Goal: Contribute content: Contribute content

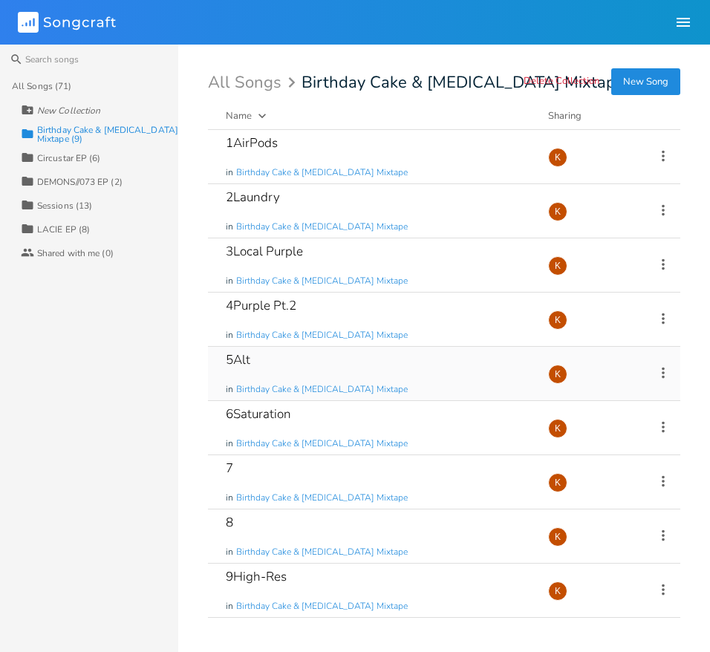
click at [328, 363] on div "5Alt in Birthday Cake & [MEDICAL_DATA] Mixtape" at bounding box center [378, 374] width 305 height 54
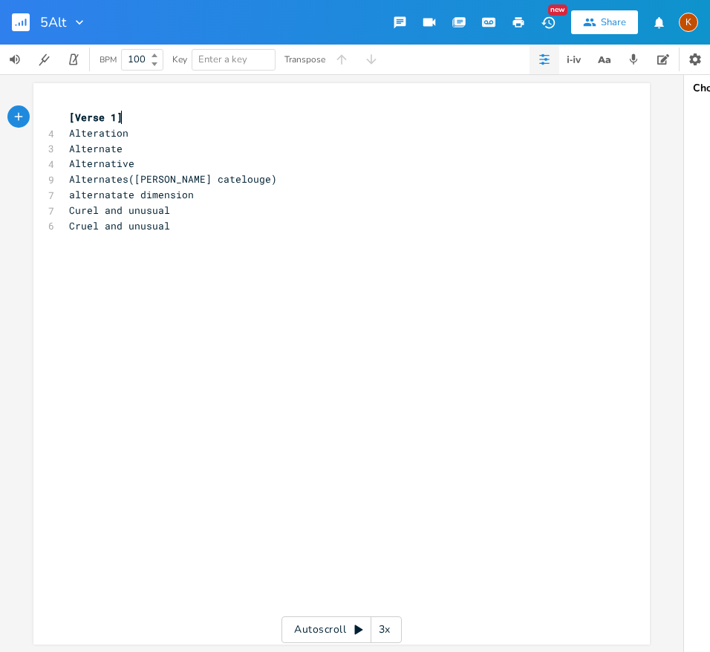
click at [204, 211] on pre "Curel and unusual" at bounding box center [334, 211] width 537 height 16
type textarea "hold close to your retnas"
type textarea "nas"
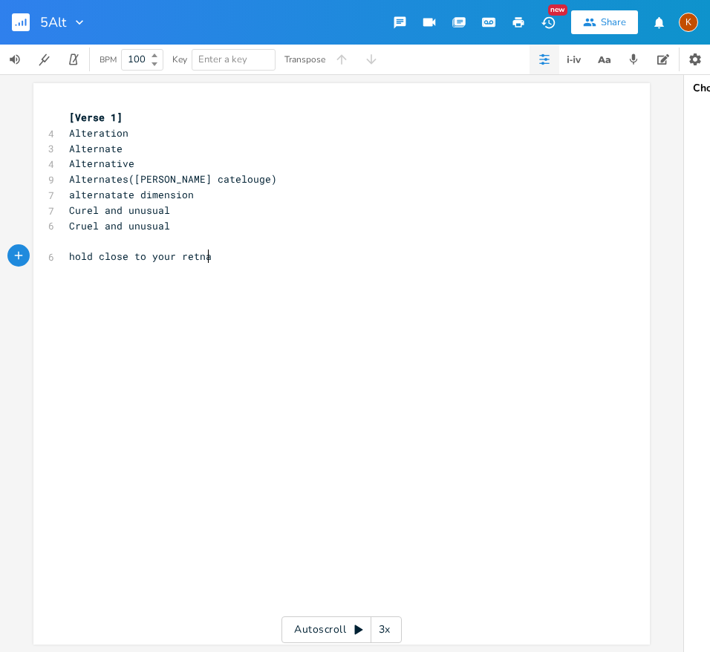
scroll to position [0, 16]
type textarea "they have your eyes"
type textarea "they have your smile"
type textarea "they strte"
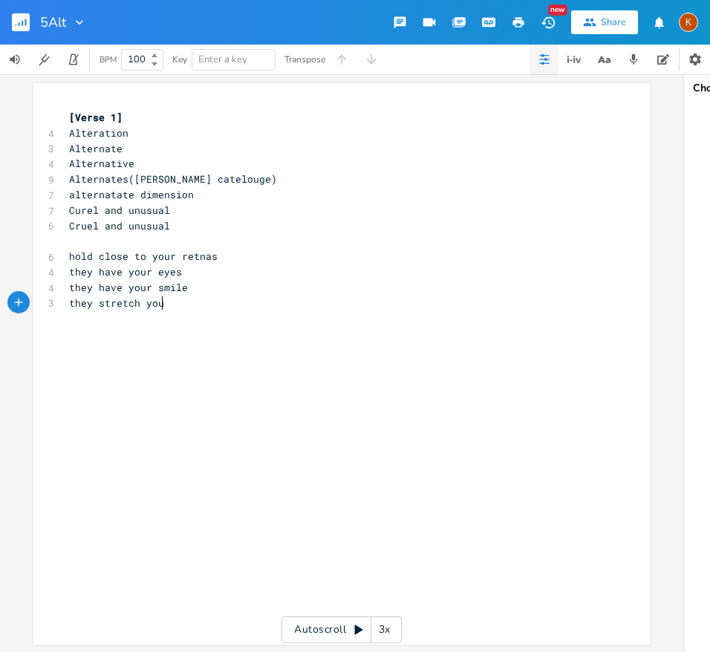
type textarea "etch your"
type textarea "a smile"
type textarea "that s"
type textarea "s your smile"
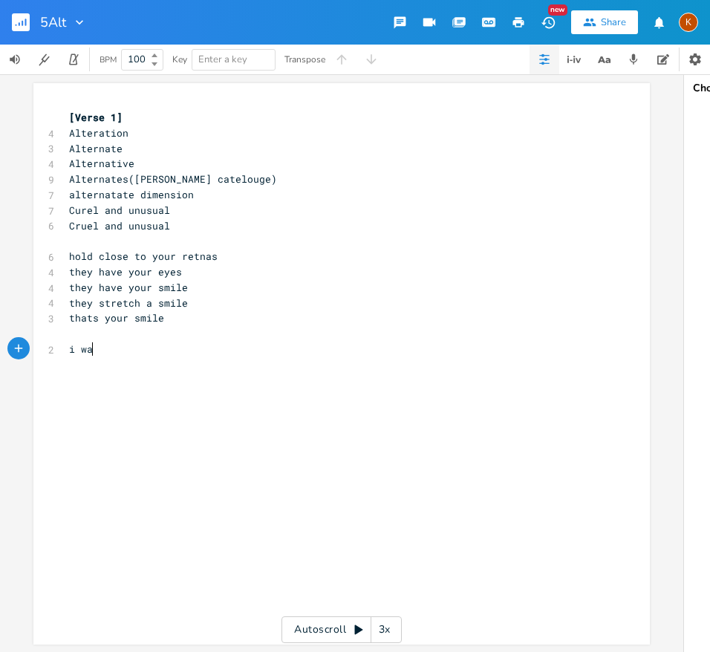
scroll to position [0, 33]
type textarea "i wanna"
type textarea ", wanna call the cops"
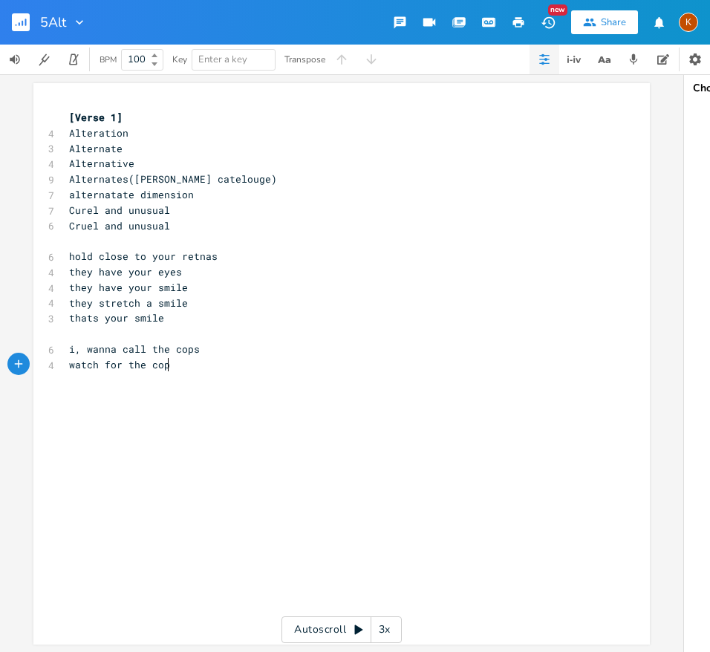
type textarea "watch for the cops"
type textarea "if they don't com"
type textarea "drive down"
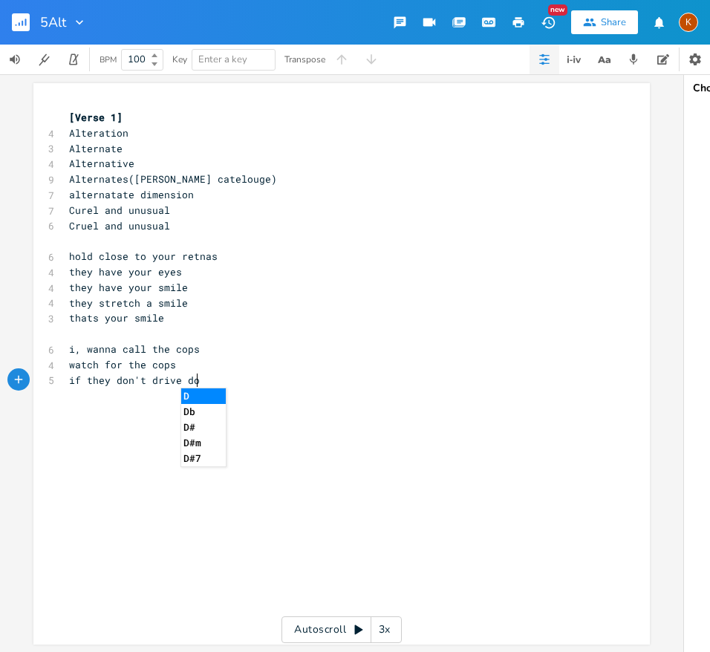
scroll to position [0, 49]
type textarea "do"
type textarea "watch for the sirens"
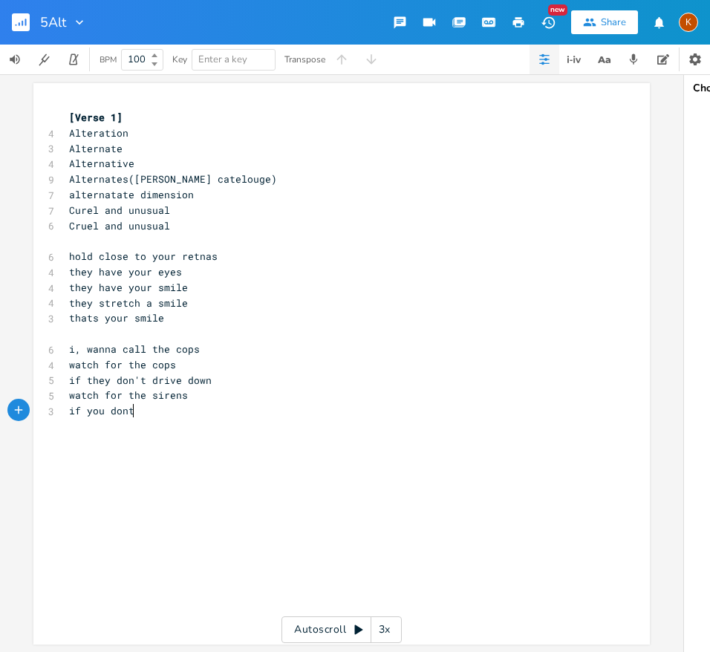
type textarea "if you dont"
type textarea "he a siren"
type textarea "pull straight to the door"
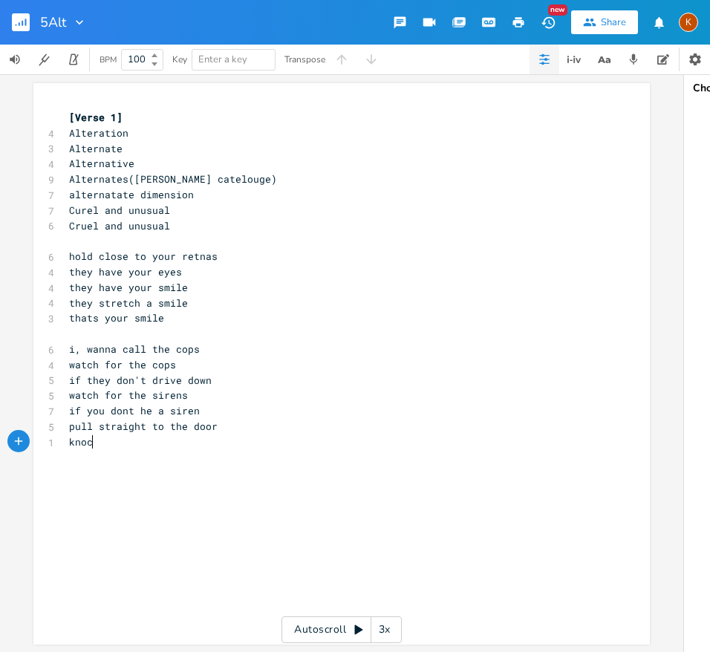
scroll to position [0, 27]
type textarea "knock on that door"
type textarea "don't move fom y"
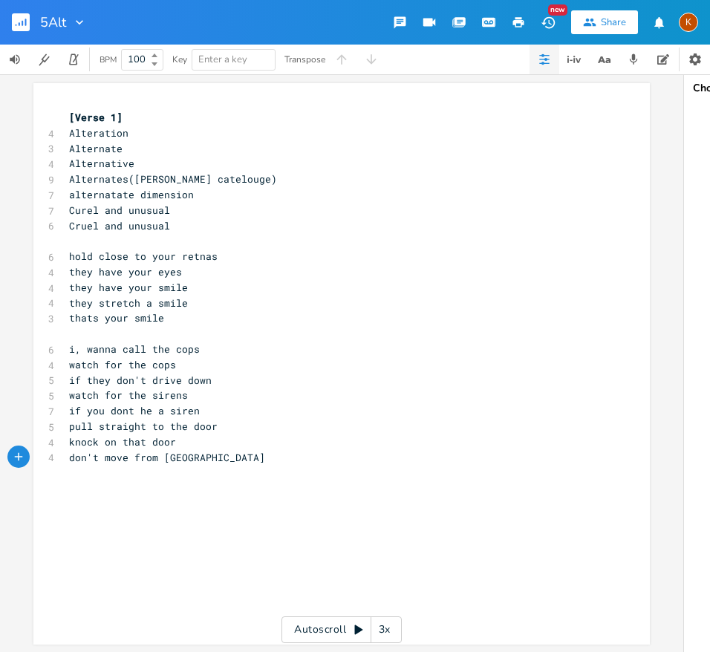
type textarea "rom place"
type textarea "don't e"
type textarea "check mirrors"
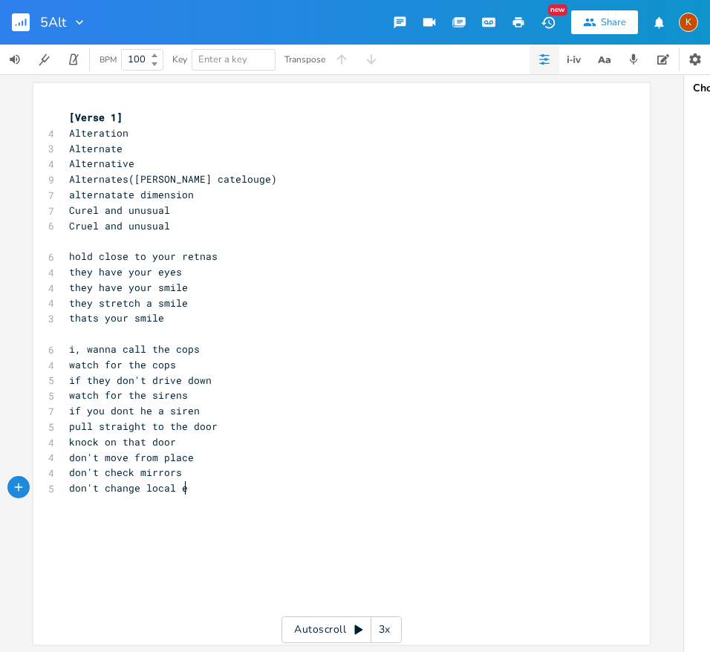
type textarea "don't change local et"
type textarea "j"
type textarea "shut the local et"
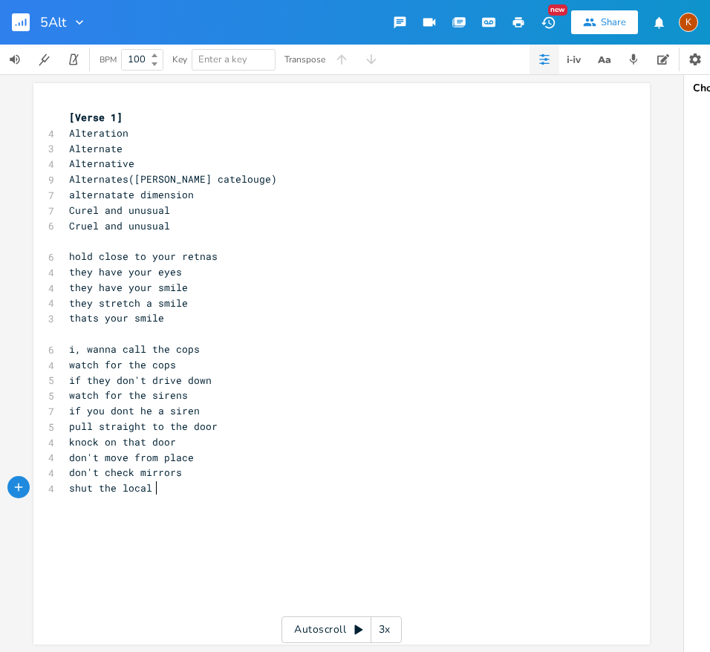
scroll to position [0, 71]
type textarea "e"
type textarea "network"
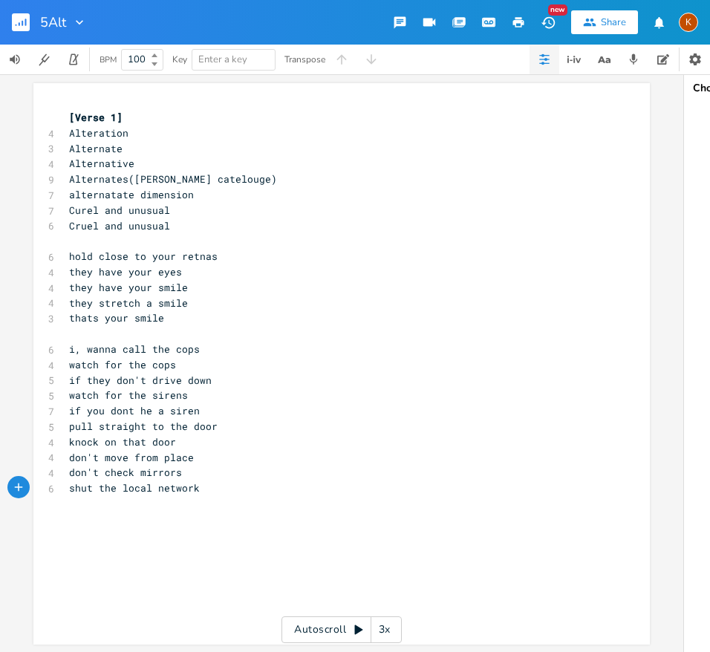
click at [181, 379] on span "if they don't drive down" at bounding box center [140, 380] width 143 height 13
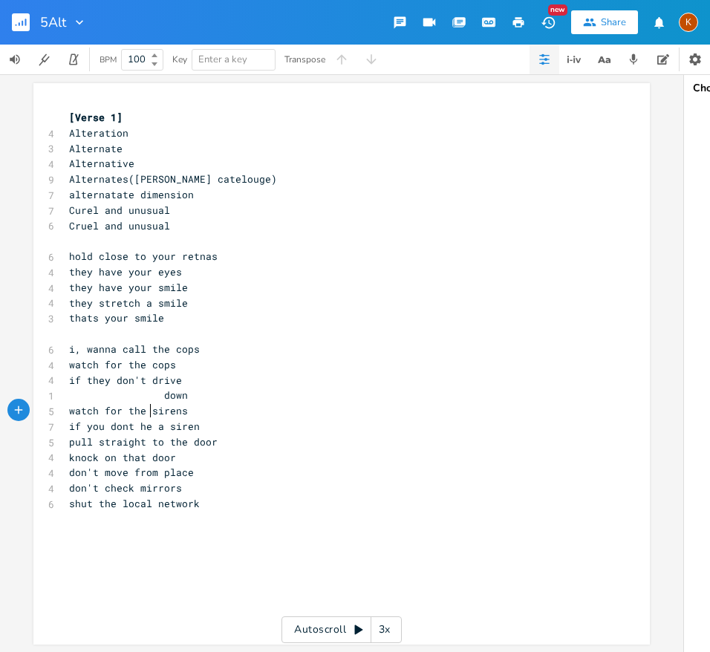
click at [148, 415] on span "watch for the sirens" at bounding box center [128, 410] width 119 height 13
type textarea "'"
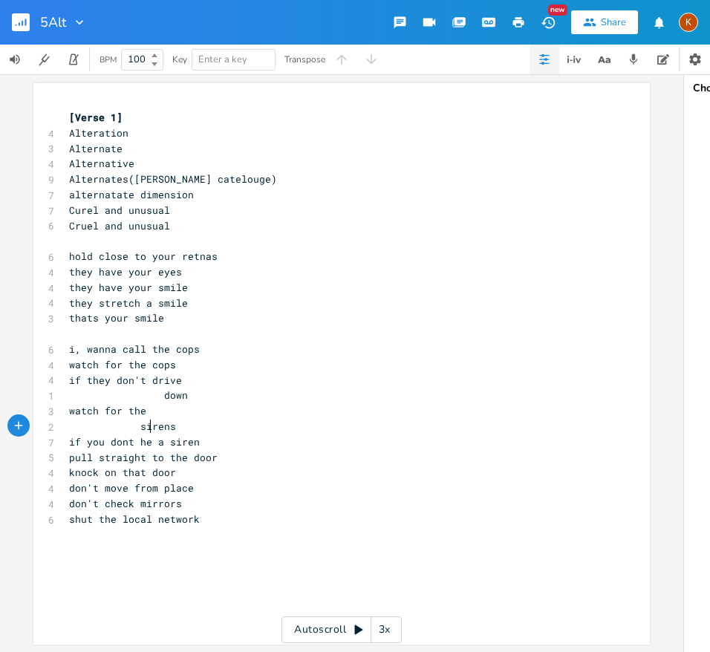
type textarea "-"
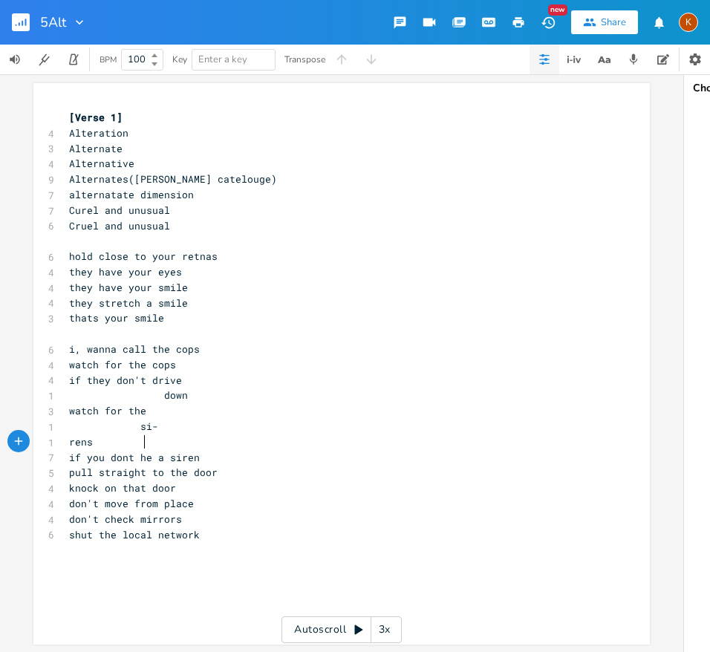
scroll to position [0, 4]
click at [146, 461] on span "if you dont he a siren" at bounding box center [134, 457] width 131 height 13
type textarea "if you"
drag, startPoint x: 108, startPoint y: 460, endPoint x: 51, endPoint y: 462, distance: 56.5
click at [51, 462] on div "if you x [Verse 1] 4 Alteration 3 Alternate 4 Alternative 9 Alternates([PERSON_…" at bounding box center [341, 364] width 617 height 562
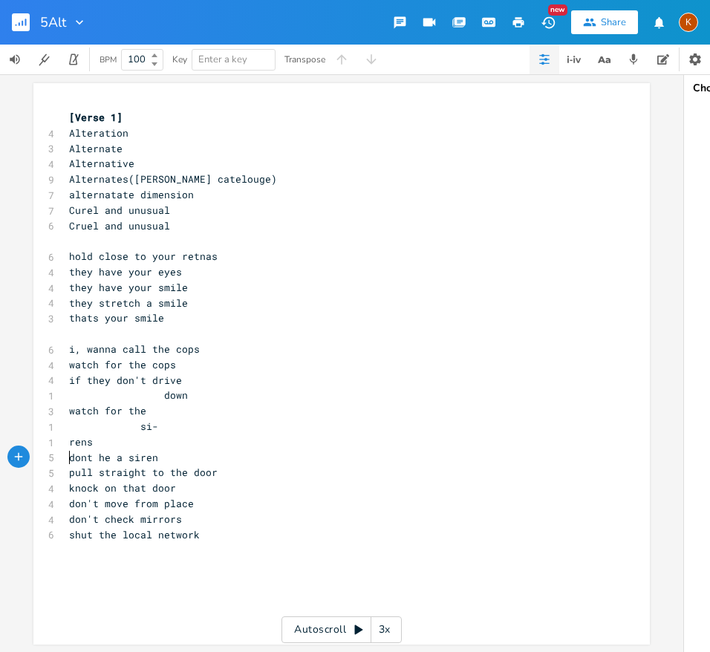
click at [107, 460] on span "dont he a siren" at bounding box center [113, 457] width 89 height 13
type textarea "r"
type textarea "ar"
type textarea "winding"
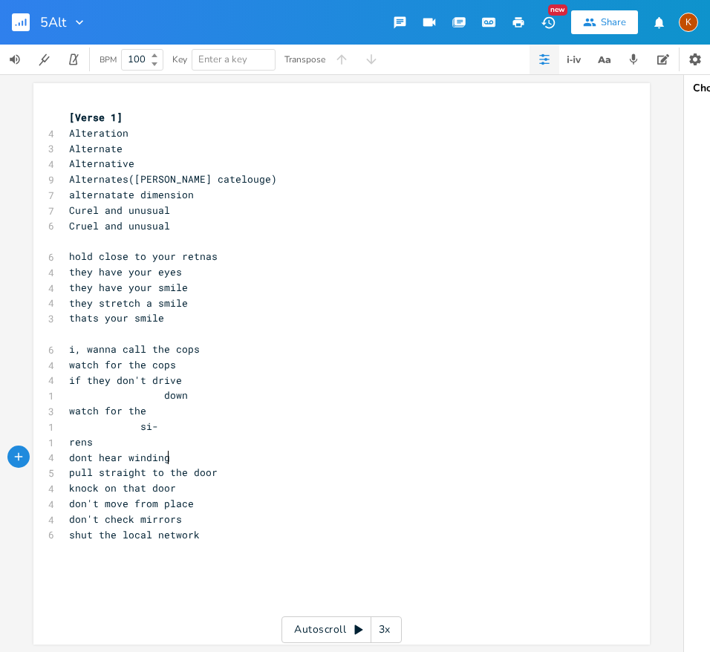
scroll to position [0, 35]
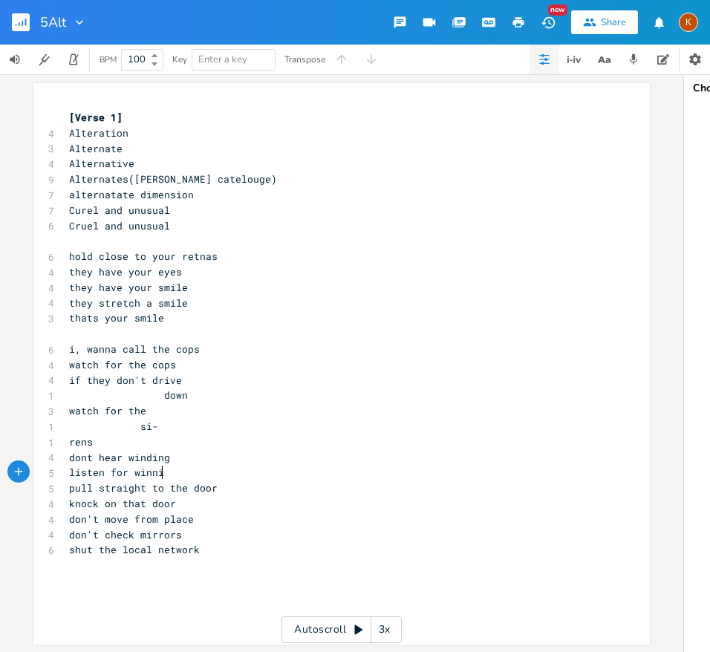
type textarea "listen for winning"
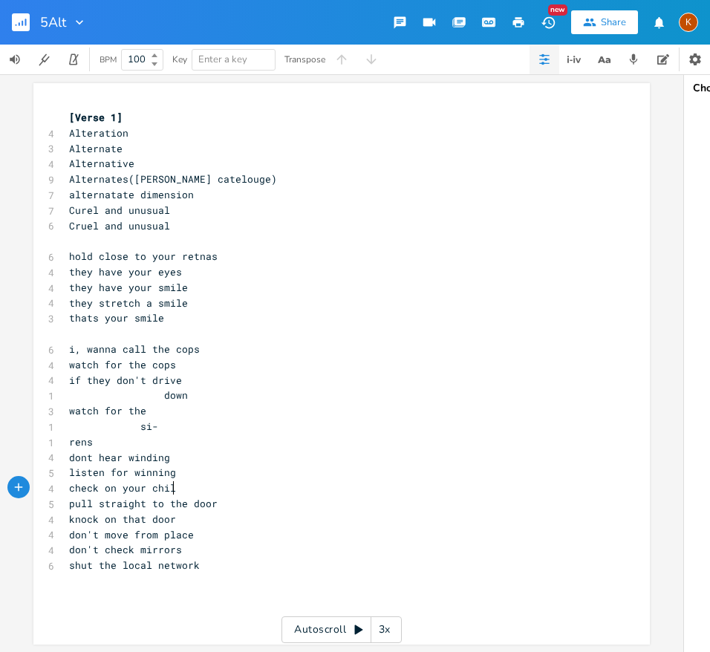
type textarea "check on your child"
type textarea "ild monitor"
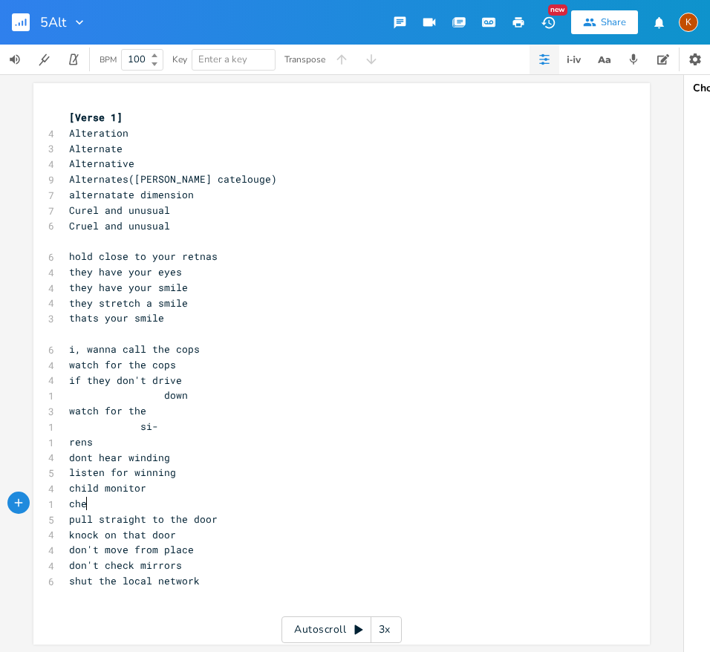
scroll to position [0, 25]
type textarea "check"
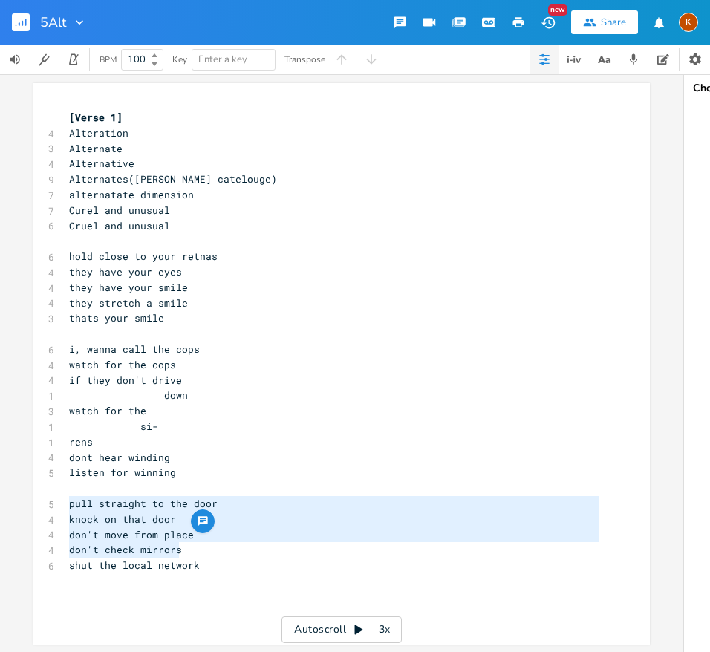
type textarea "pull straight to the door knock on that door don't move from place don't check …"
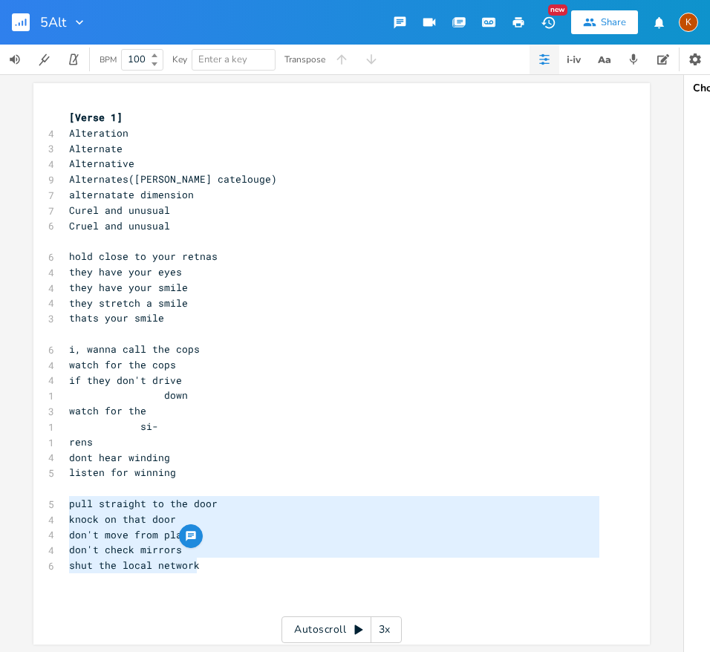
drag, startPoint x: 67, startPoint y: 504, endPoint x: 202, endPoint y: 566, distance: 149.0
click at [202, 566] on div "[Verse 1] 4 Alteration 3 Alternate 4 Alternative 9 Alternates([PERSON_NAME] cat…" at bounding box center [334, 342] width 537 height 464
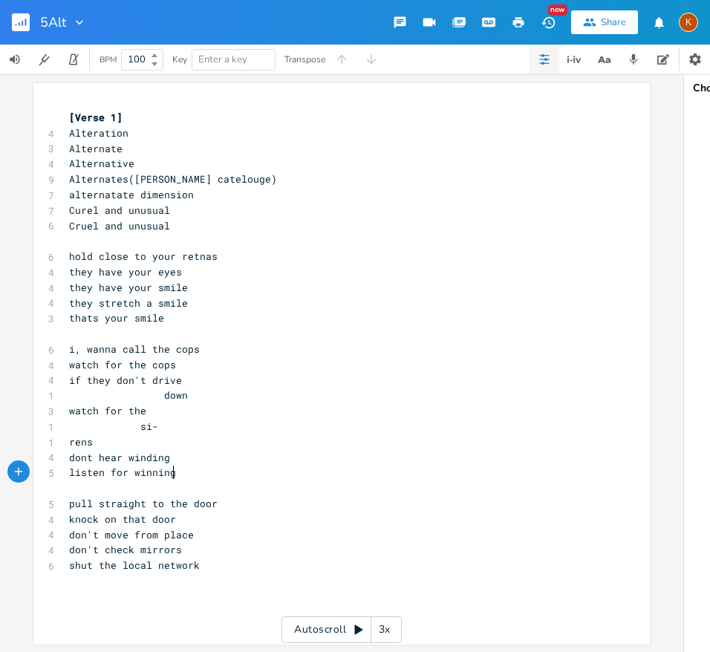
click at [185, 468] on pre "listen for winning" at bounding box center [334, 473] width 537 height 16
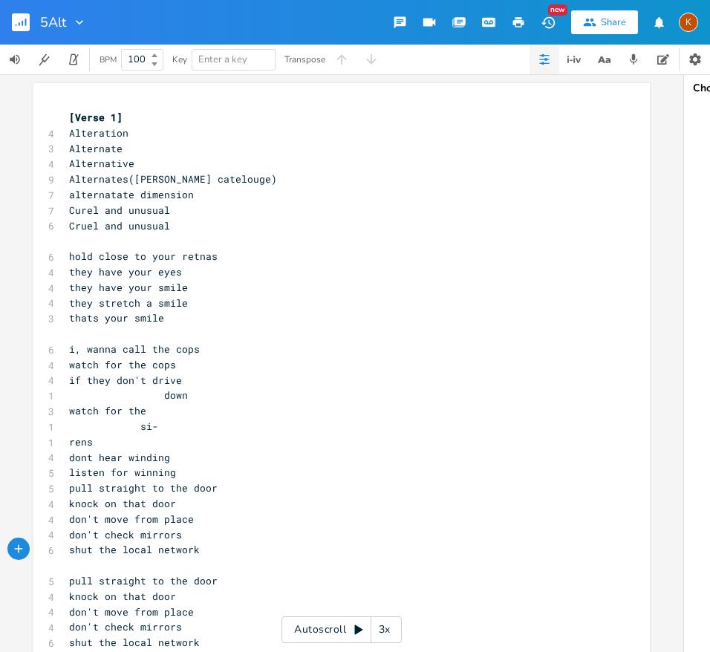
click at [66, 488] on pre "pull straight to the door" at bounding box center [334, 489] width 537 height 16
type textarea "cop"
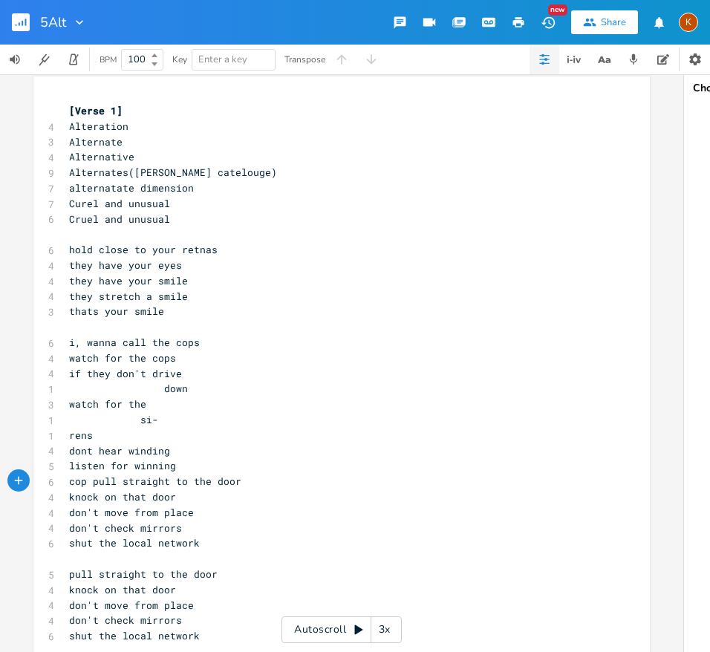
scroll to position [14, 0]
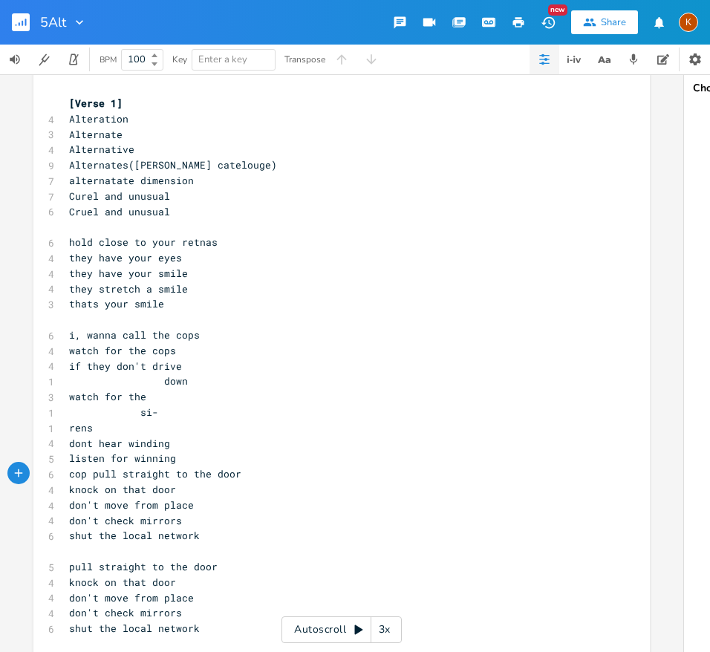
click at [198, 534] on pre "shut the local network" at bounding box center [334, 536] width 537 height 16
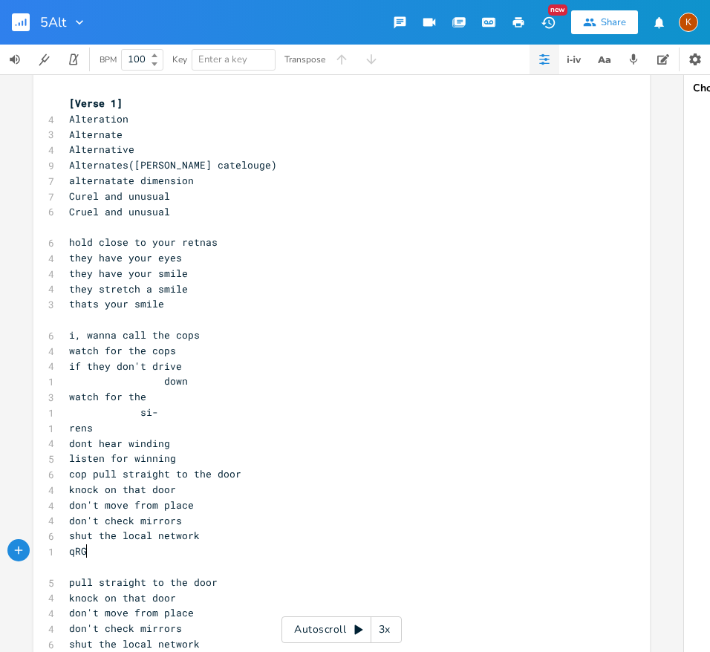
type textarea "qRGX"
type textarea "WA"
type textarea "watch for sirens"
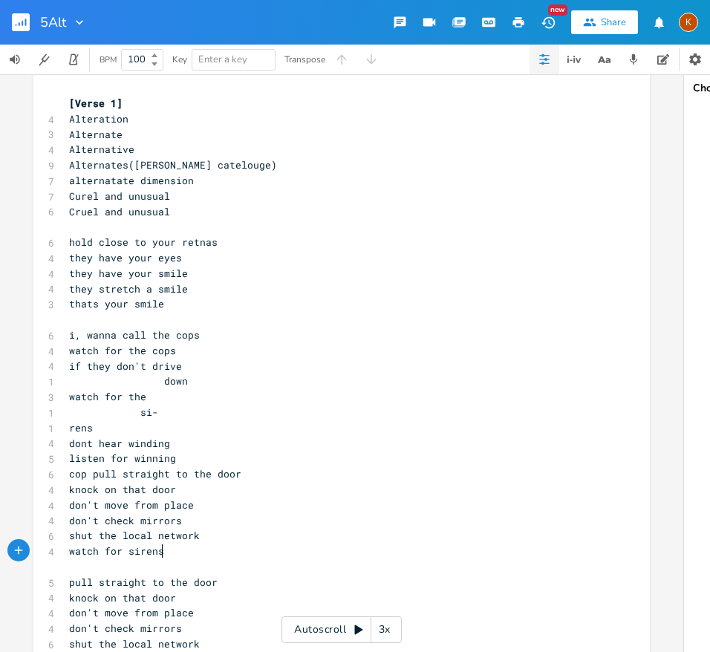
scroll to position [0, 70]
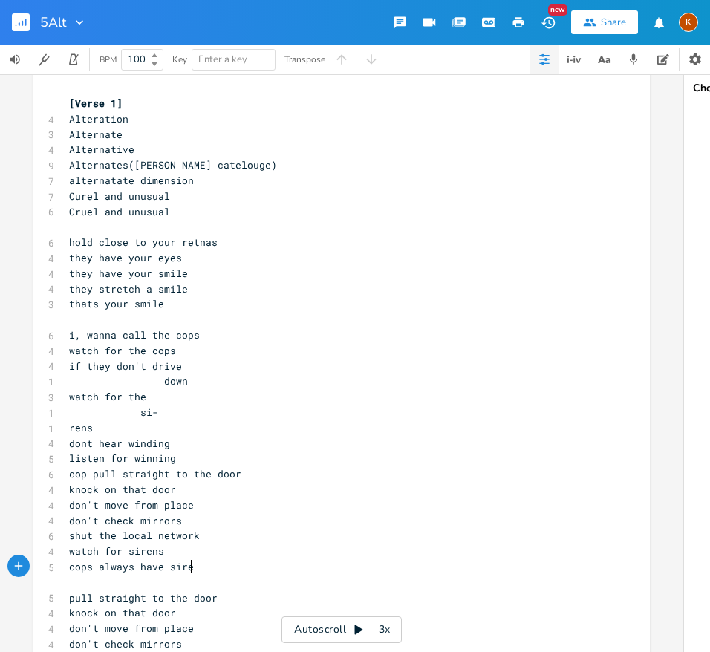
type textarea "cops always have sirens"
type textarea "don"
type textarea "it pu"
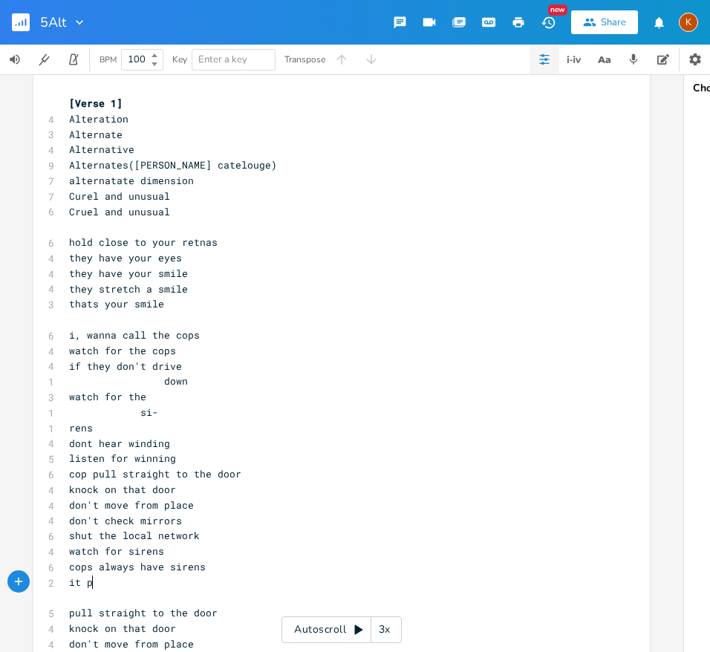
scroll to position [0, 19]
type textarea "they pi"
type textarea "ull straigh tot h"
type textarea "the d"
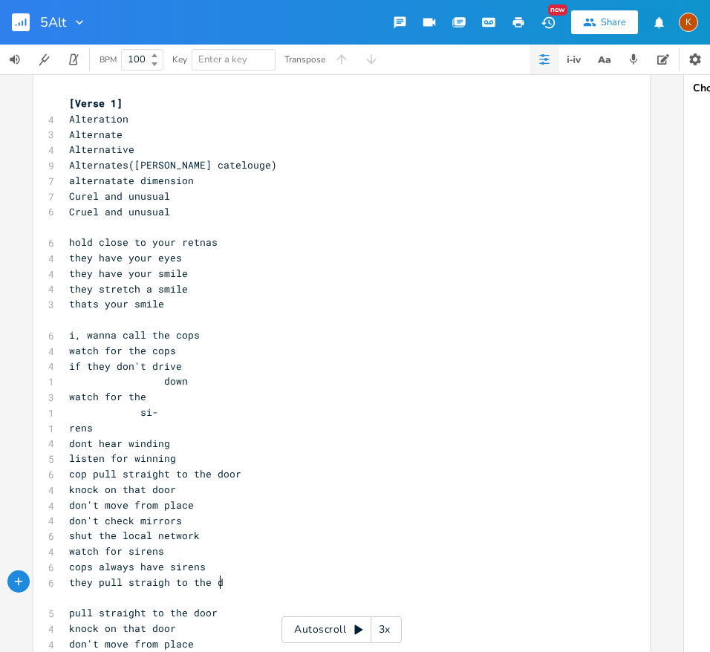
scroll to position [0, 25]
type textarea "t to the door"
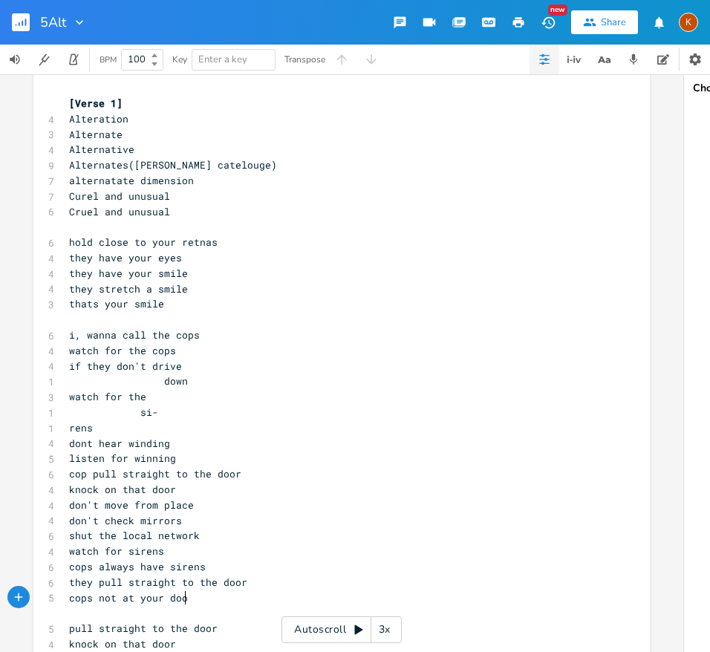
scroll to position [0, 93]
type textarea "cops not at your door"
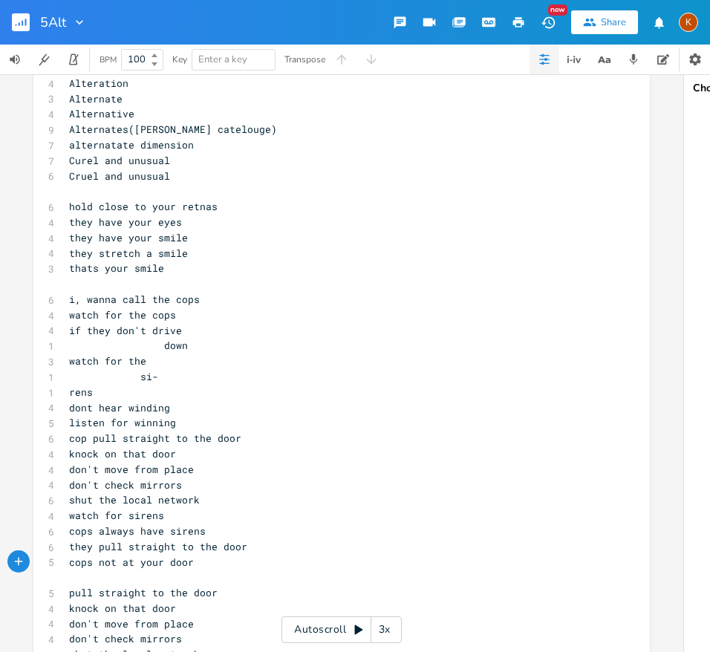
scroll to position [99, 0]
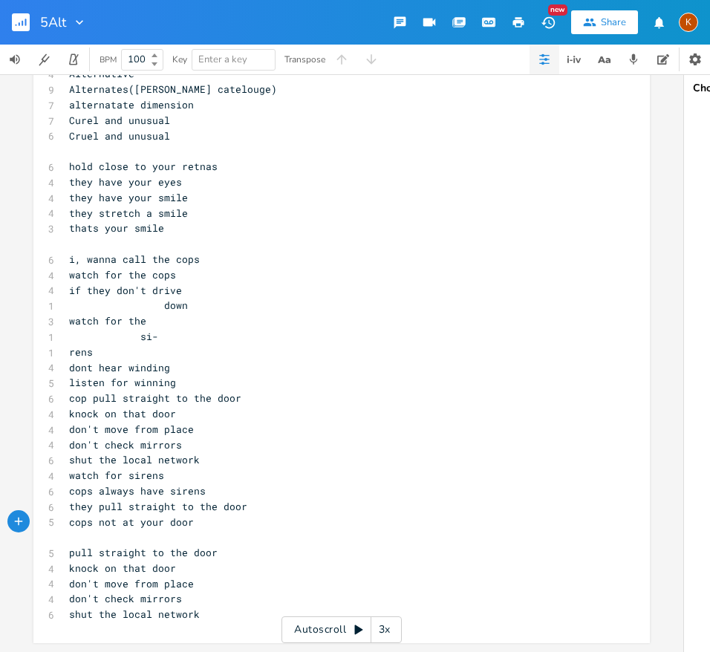
click at [170, 530] on pre "​" at bounding box center [334, 538] width 537 height 16
type textarea "no cop at your door"
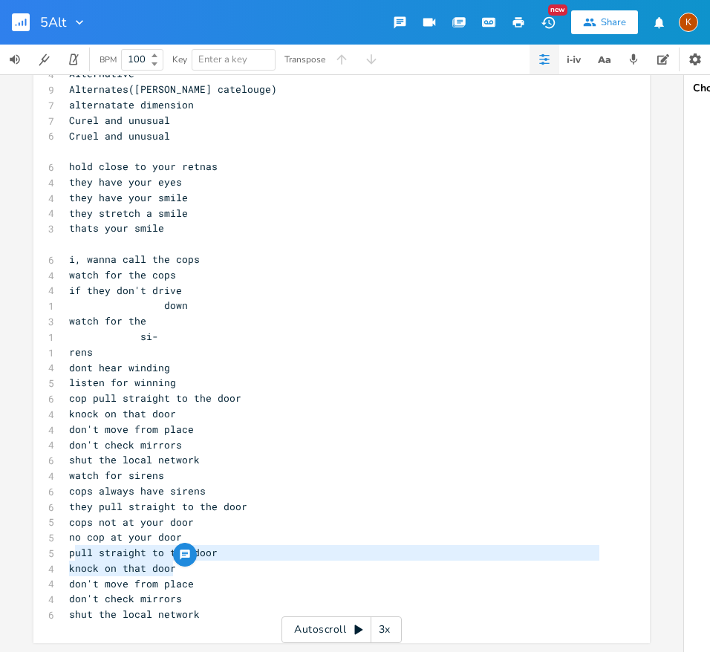
type textarea "pull straight to the door knock on that door"
drag, startPoint x: 167, startPoint y: 555, endPoint x: 59, endPoint y: 549, distance: 108.7
click at [59, 549] on div "pull straight to the door knock on that door x [Verse 1] 4 Alteration 3 Alterna…" at bounding box center [341, 318] width 617 height 650
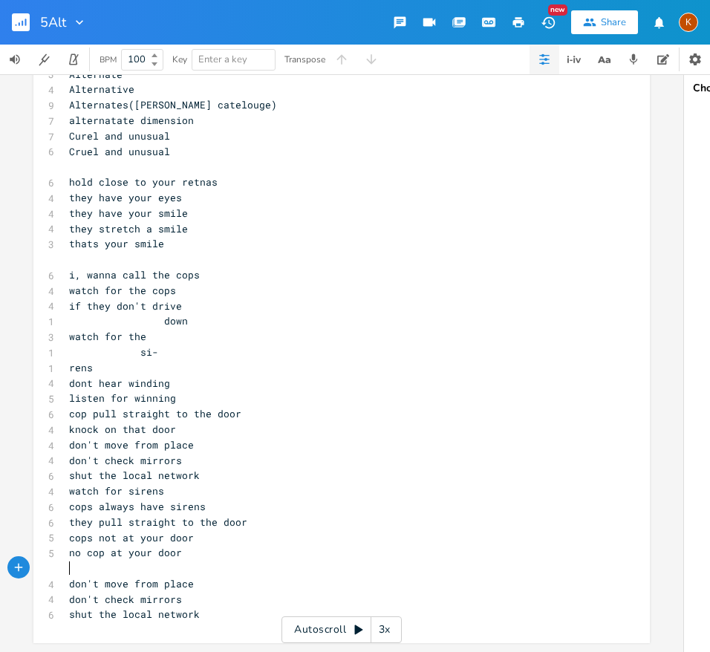
scroll to position [68, 0]
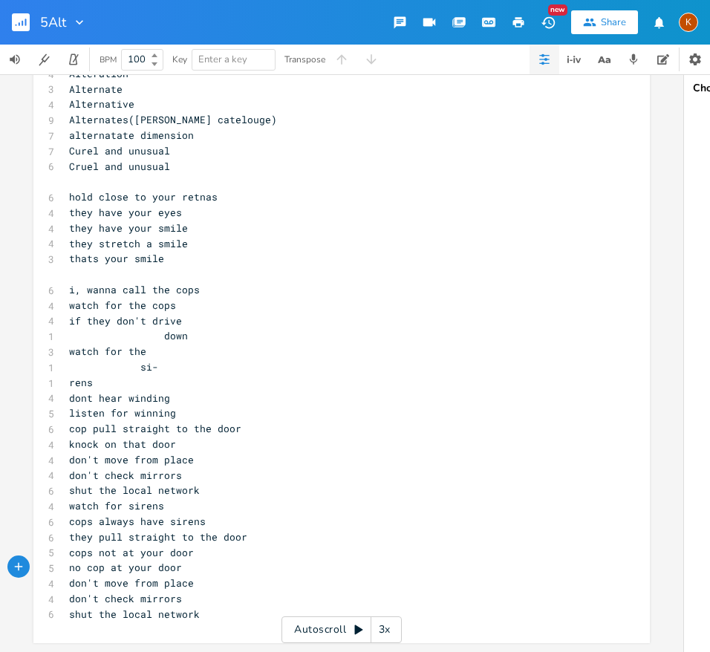
click at [97, 592] on span "don't check mirrors" at bounding box center [125, 598] width 113 height 13
click at [155, 577] on span "don't move from place" at bounding box center [131, 583] width 125 height 13
type textarea "the"
click at [200, 607] on pre "shut the local network" at bounding box center [334, 615] width 537 height 16
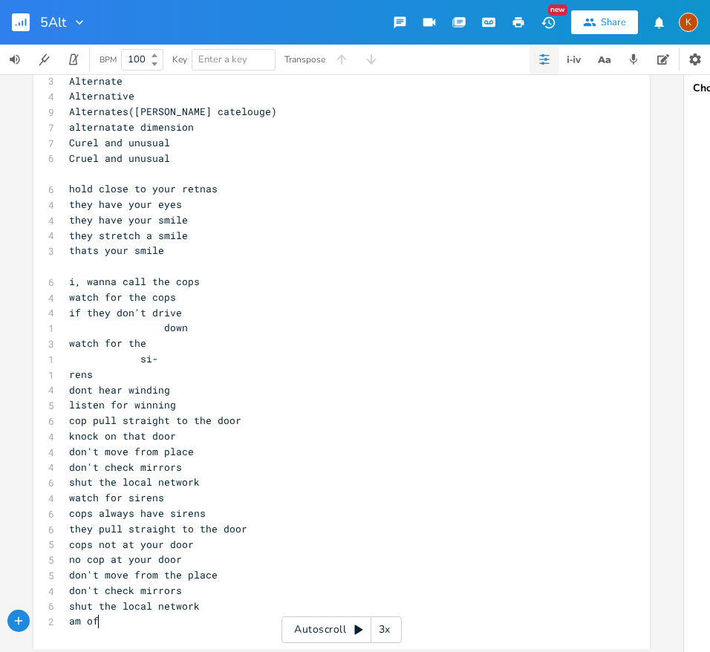
type textarea "am off"
type textarea "fm"
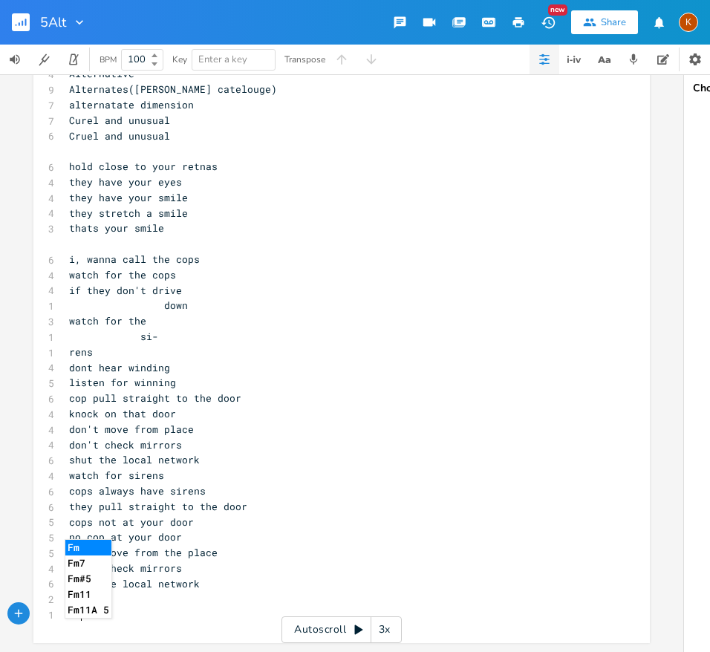
scroll to position [99, 0]
click at [217, 607] on pre "fm" at bounding box center [334, 615] width 537 height 16
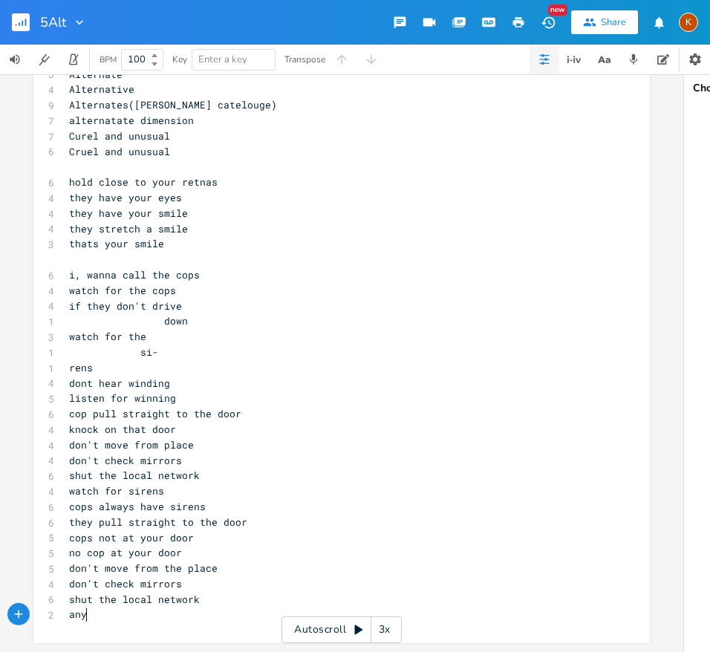
scroll to position [0, 18]
type textarea "any c"
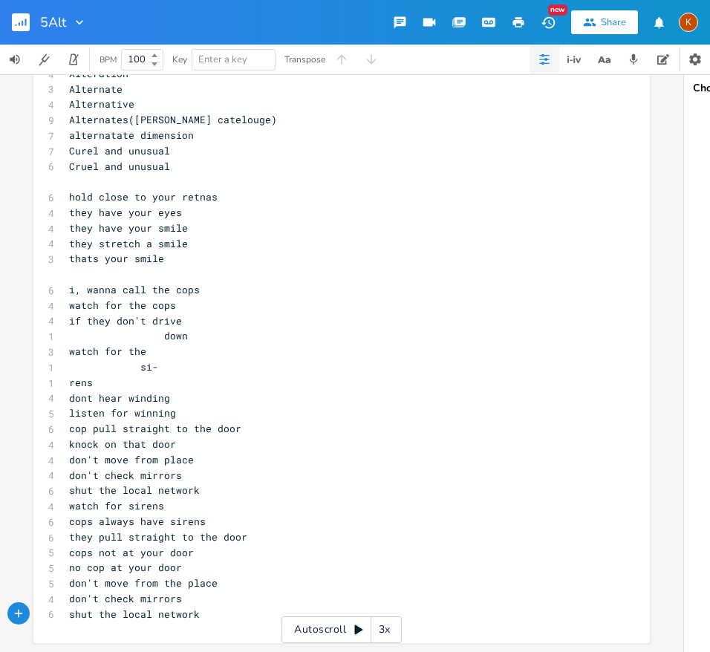
click at [20, 22] on rect "button" at bounding box center [21, 22] width 18 height 18
